Goal: Information Seeking & Learning: Learn about a topic

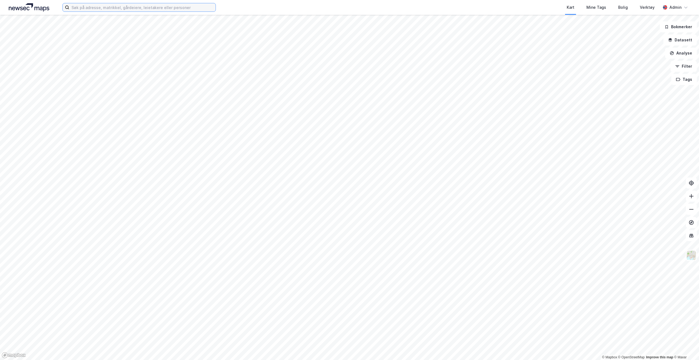
click at [115, 11] on input at bounding box center [142, 7] width 146 height 8
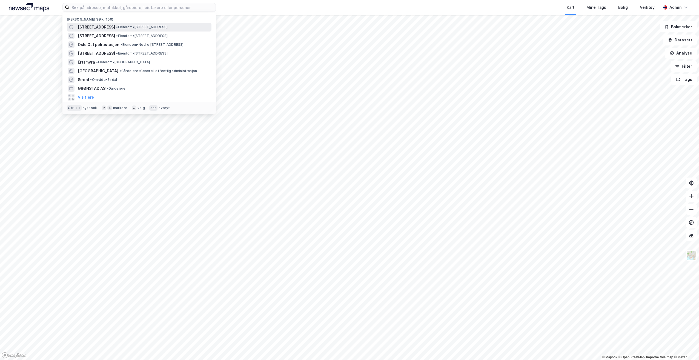
click at [116, 28] on span "• Eiendom • [STREET_ADDRESS]" at bounding box center [141, 27] width 51 height 4
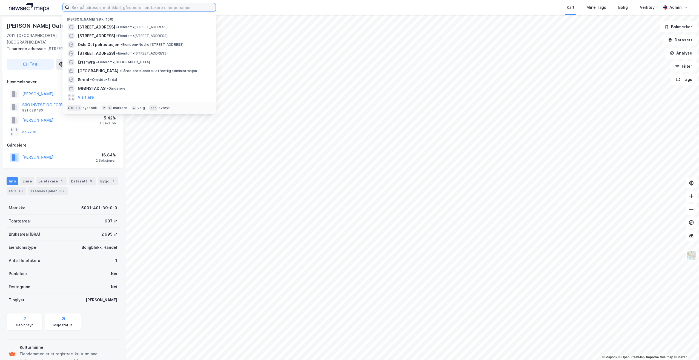
click at [125, 8] on input at bounding box center [142, 7] width 146 height 8
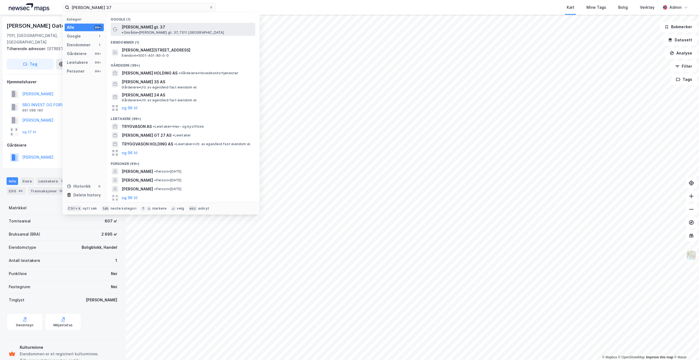
click at [163, 29] on span "[PERSON_NAME] gt. 37" at bounding box center [144, 27] width 44 height 7
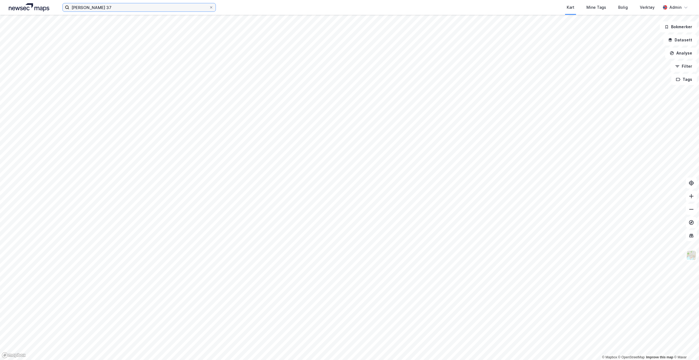
click at [184, 5] on input "[PERSON_NAME] 37" at bounding box center [139, 7] width 140 height 8
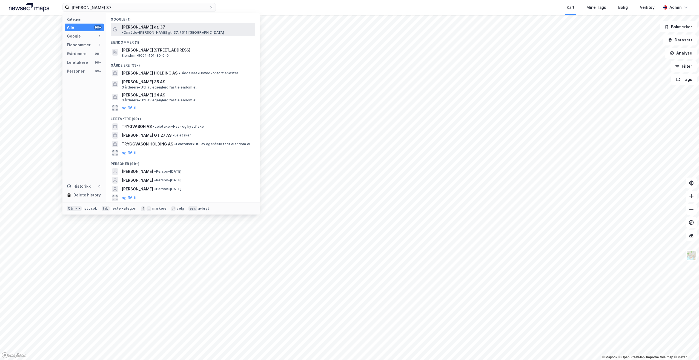
click at [156, 27] on span "[PERSON_NAME] gt. 37" at bounding box center [144, 27] width 44 height 7
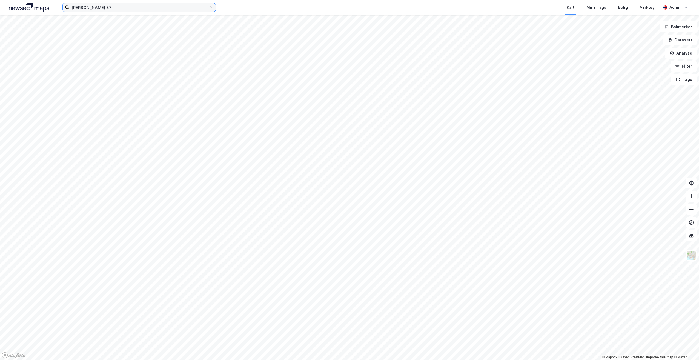
click at [147, 10] on input "[PERSON_NAME] 37" at bounding box center [139, 7] width 140 height 8
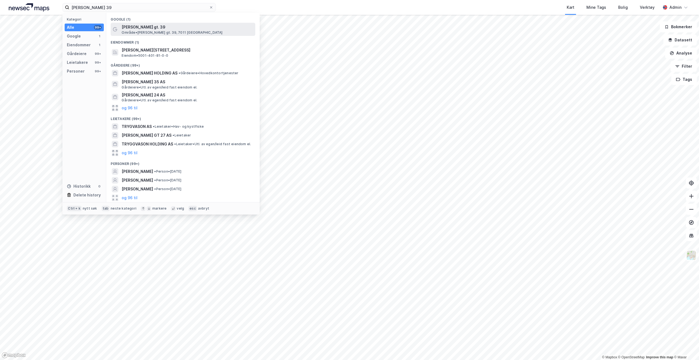
click at [166, 33] on span "Område • [PERSON_NAME] gt. 39, 7011 [GEOGRAPHIC_DATA]" at bounding box center [172, 32] width 101 height 4
click at [154, 8] on input "[PERSON_NAME] 39" at bounding box center [139, 7] width 140 height 8
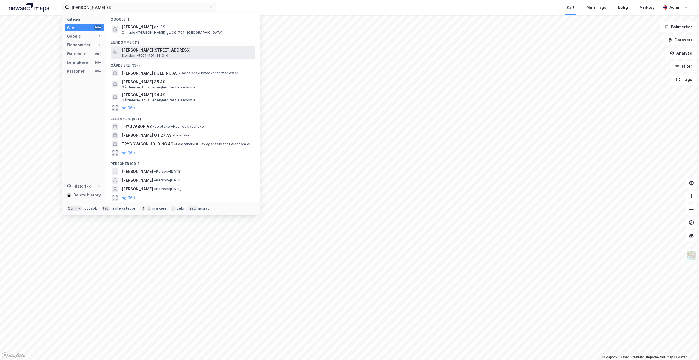
click at [161, 48] on span "[PERSON_NAME][STREET_ADDRESS]" at bounding box center [187, 50] width 131 height 7
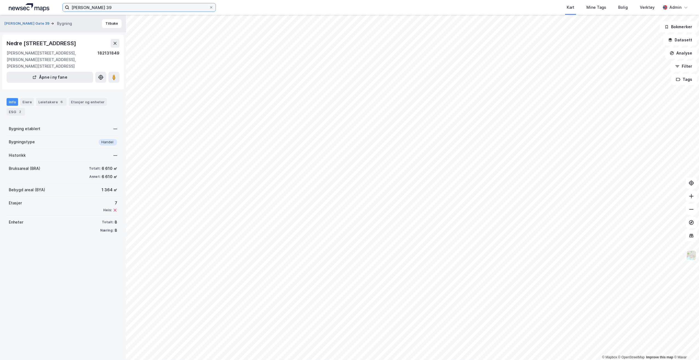
click at [148, 7] on input "[PERSON_NAME] 39" at bounding box center [139, 7] width 140 height 8
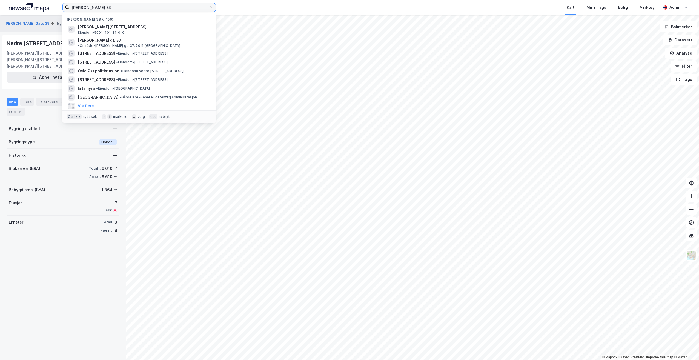
click at [148, 7] on input "[PERSON_NAME] 39" at bounding box center [139, 7] width 140 height 8
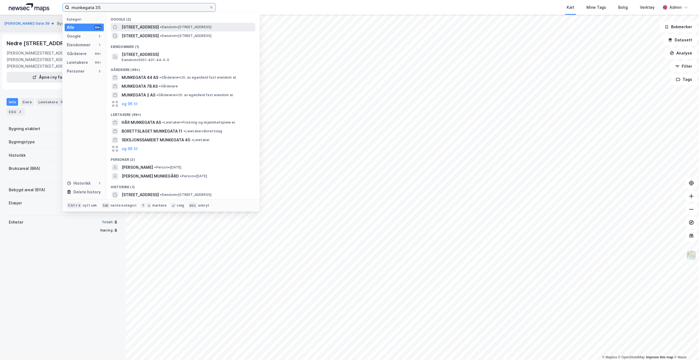
type input "munkegata 35"
click at [154, 31] on div "[STREET_ADDRESS] • Eiendom • [STREET_ADDRESS]" at bounding box center [183, 27] width 145 height 9
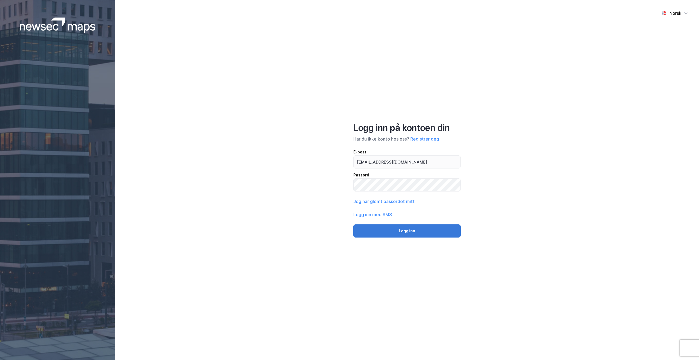
click at [411, 230] on button "Logg inn" at bounding box center [406, 230] width 107 height 13
